Goal: Find specific fact: Locate a discrete piece of known information

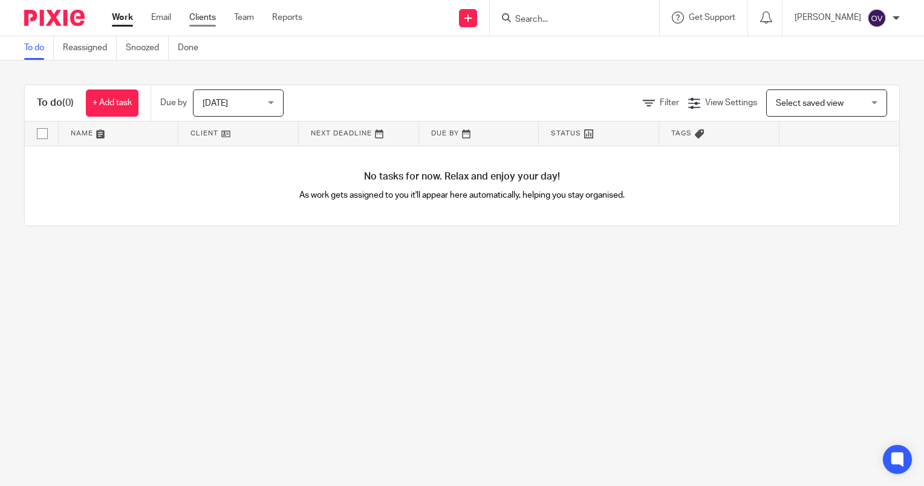
click at [215, 13] on link "Clients" at bounding box center [202, 17] width 27 height 12
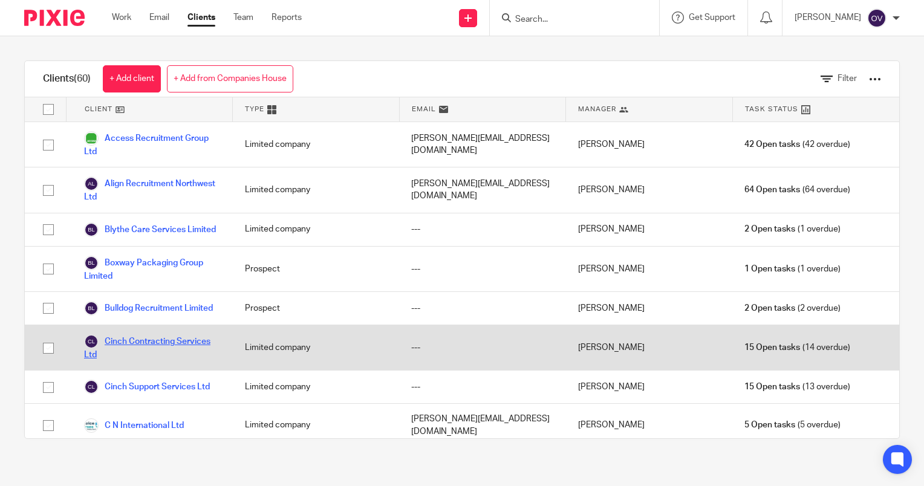
click at [170, 361] on link "Cinch Contracting Services Ltd" at bounding box center [152, 348] width 137 height 27
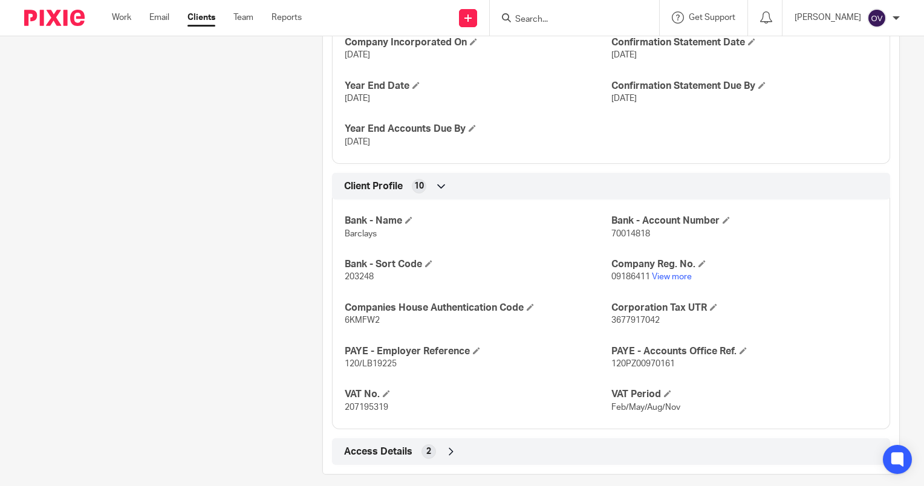
scroll to position [565, 0]
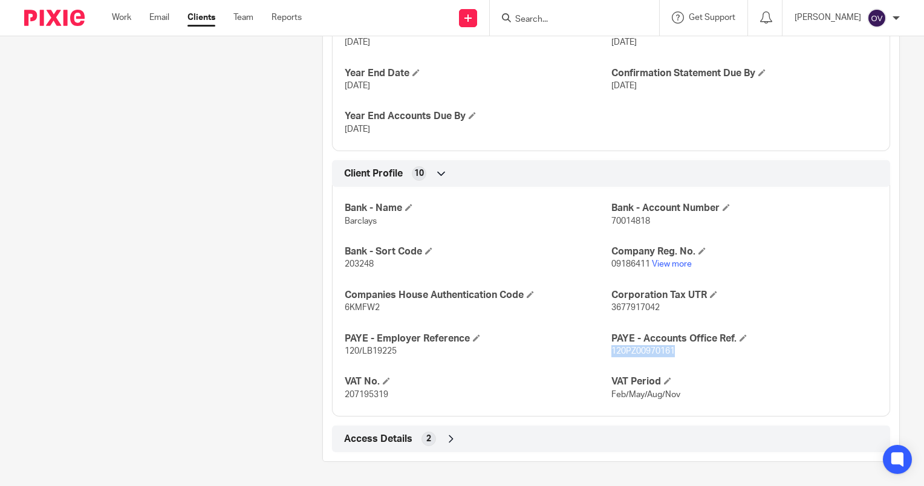
drag, startPoint x: 670, startPoint y: 352, endPoint x: 607, endPoint y: 351, distance: 63.5
click at [612, 351] on p "120PZ00970161" at bounding box center [745, 351] width 266 height 12
copy span "120PZ00970161"
